Goal: Task Accomplishment & Management: Complete application form

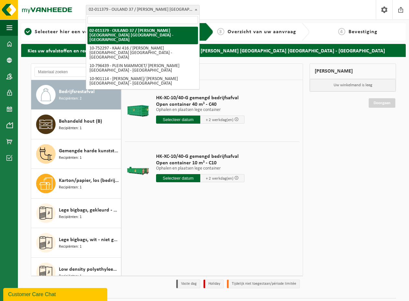
click at [158, 10] on span "02-011379 - OULAND 37 / [PERSON_NAME] [GEOGRAPHIC_DATA] [GEOGRAPHIC_DATA] - [GE…" at bounding box center [142, 9] width 113 height 9
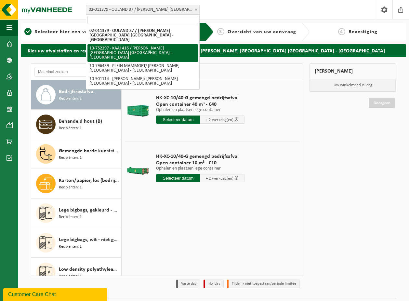
select select "7073"
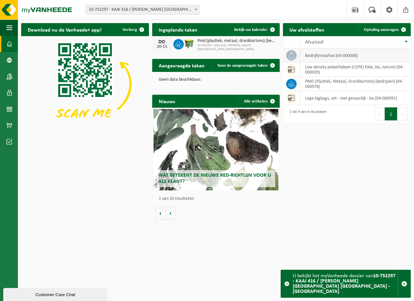
click at [323, 57] on td "bedrijfsrestafval (04-000008)" at bounding box center [355, 55] width 111 height 14
click at [359, 54] on td "bedrijfsrestafval (04-000008)" at bounding box center [355, 55] width 111 height 14
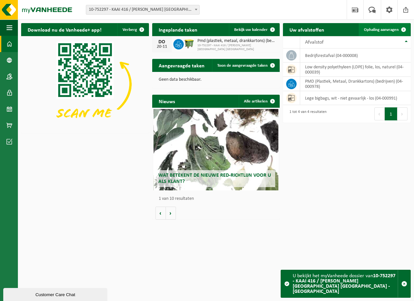
click at [402, 29] on span at bounding box center [403, 29] width 13 height 13
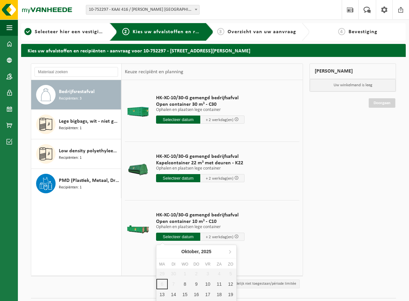
click at [181, 238] on input "text" at bounding box center [178, 237] width 44 height 8
click at [185, 285] on div "8" at bounding box center [184, 284] width 11 height 10
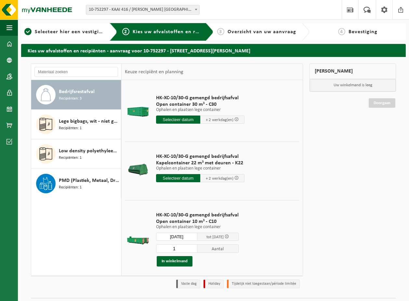
type input "Van 2025-10-08"
click at [181, 259] on button "In winkelmand" at bounding box center [175, 261] width 36 height 10
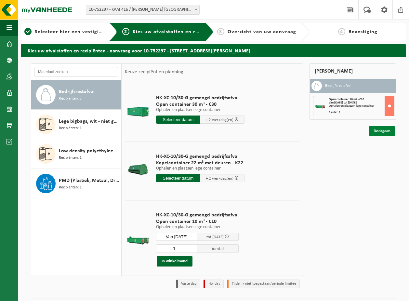
click at [378, 133] on link "Doorgaan" at bounding box center [382, 130] width 27 height 9
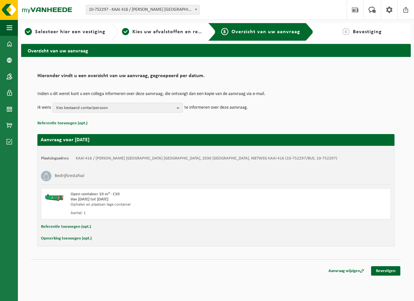
click at [61, 108] on span "Kies bestaand contactpersoon" at bounding box center [115, 108] width 118 height 10
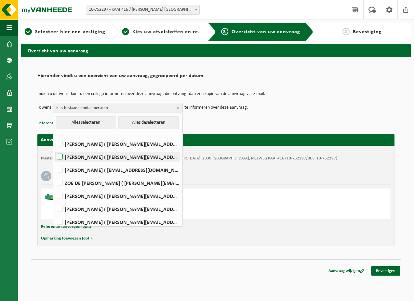
click at [74, 159] on label "ANJA BASTIAENSEN ( a.bastiaensen@be.steinweg.com )" at bounding box center [118, 157] width 124 height 10
click at [55, 149] on input "ANJA BASTIAENSEN ( a.bastiaensen@be.steinweg.com )" at bounding box center [54, 148] width 0 height 0
checkbox input "true"
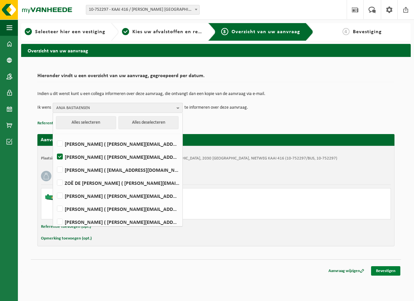
click at [389, 269] on link "Bevestigen" at bounding box center [385, 270] width 29 height 9
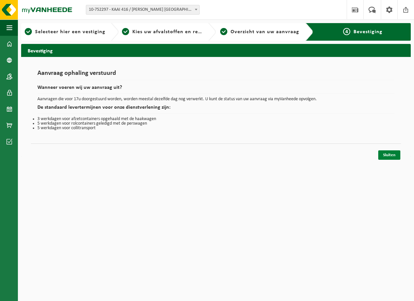
click at [390, 153] on link "Sluiten" at bounding box center [389, 154] width 22 height 9
